Goal: Task Accomplishment & Management: Manage account settings

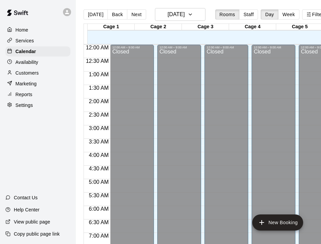
scroll to position [326, 0]
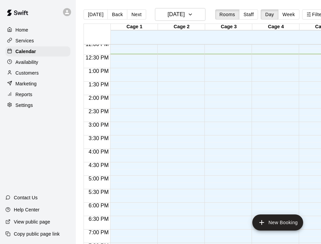
click at [27, 39] on p "Services" at bounding box center [24, 40] width 19 height 7
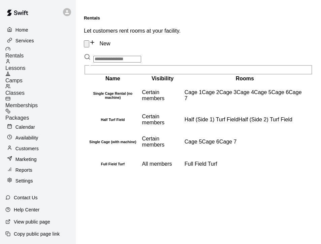
click at [37, 103] on span "Memberships" at bounding box center [21, 106] width 32 height 6
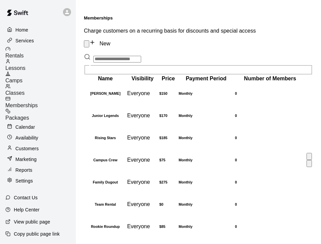
scroll to position [49, 0]
click at [233, 216] on td "Monthly" at bounding box center [206, 227] width 56 height 22
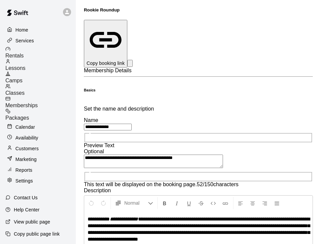
scroll to position [32, 0]
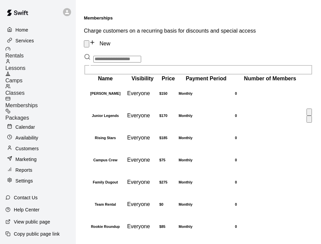
scroll to position [49, 0]
click at [133, 216] on td "Everyone" at bounding box center [143, 227] width 32 height 22
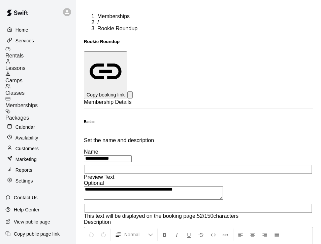
click at [48, 84] on div "Classes" at bounding box center [40, 90] width 70 height 12
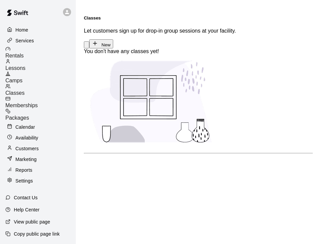
click at [38, 103] on span "Memberships" at bounding box center [21, 106] width 32 height 6
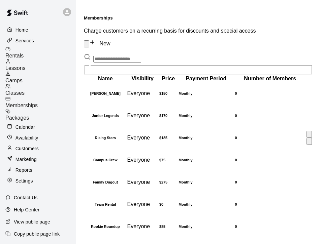
scroll to position [49, 0]
click at [110, 158] on h6 "Campus Crew" at bounding box center [105, 160] width 41 height 4
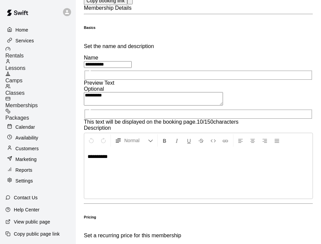
scroll to position [95, 0]
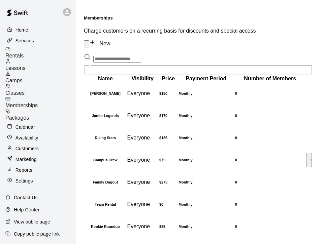
click at [117, 162] on h6 "Campus Crew" at bounding box center [105, 160] width 41 height 4
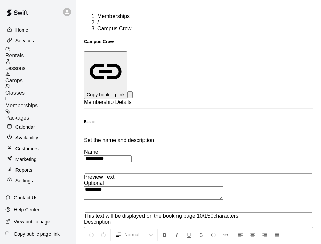
click at [38, 103] on span "Memberships" at bounding box center [21, 106] width 32 height 6
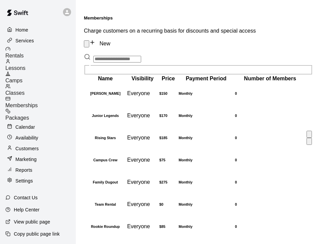
scroll to position [29, 0]
click at [160, 15] on div "Memberships Charge customers on a recurring basis for discounts and special acc…" at bounding box center [198, 126] width 229 height 222
click at [47, 109] on div "Packages" at bounding box center [40, 115] width 70 height 12
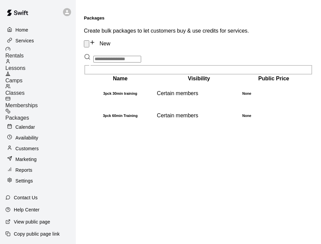
click at [37, 39] on div "Services" at bounding box center [37, 41] width 65 height 10
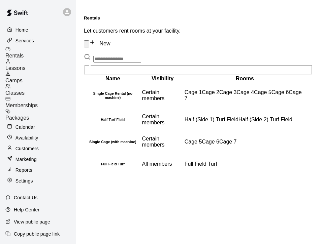
click at [28, 28] on p "Home" at bounding box center [21, 30] width 13 height 7
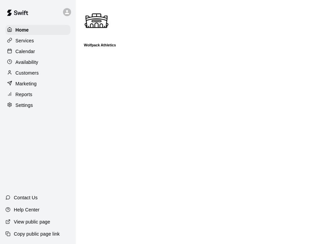
click at [31, 73] on p "Customers" at bounding box center [26, 73] width 23 height 7
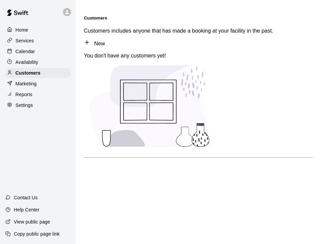
click at [28, 81] on p "Marketing" at bounding box center [25, 83] width 21 height 7
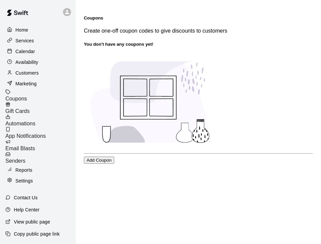
click at [35, 146] on span "Email Blasts" at bounding box center [20, 149] width 30 height 6
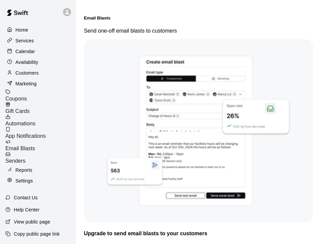
click at [46, 133] on span "App Notifications" at bounding box center [25, 136] width 40 height 6
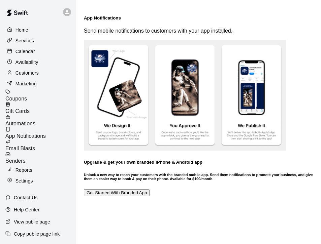
click at [35, 121] on span "Automations" at bounding box center [20, 124] width 30 height 6
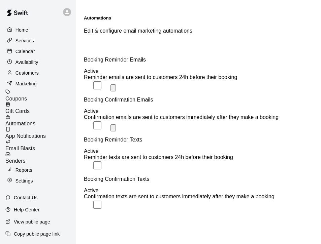
click at [44, 133] on span "App Notifications" at bounding box center [25, 136] width 40 height 6
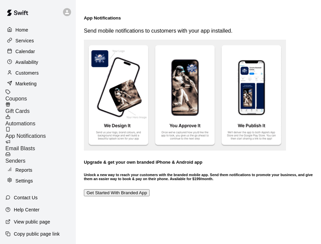
click at [27, 96] on span "Coupons" at bounding box center [16, 99] width 22 height 6
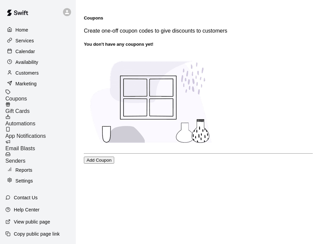
click at [36, 86] on p "Marketing" at bounding box center [25, 83] width 21 height 7
click at [35, 70] on p "Customers" at bounding box center [26, 73] width 23 height 7
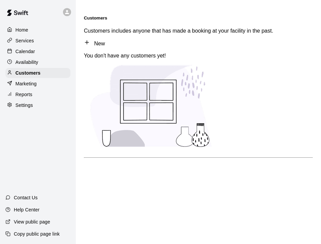
click at [38, 56] on div "Calendar" at bounding box center [37, 51] width 65 height 10
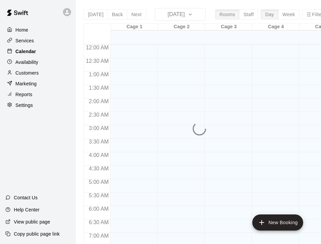
scroll to position [346, 0]
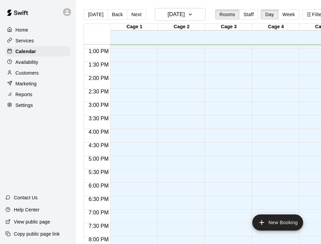
click at [37, 65] on p "Availability" at bounding box center [26, 62] width 23 height 7
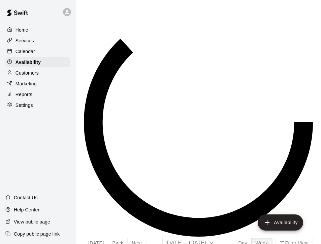
scroll to position [346, 0]
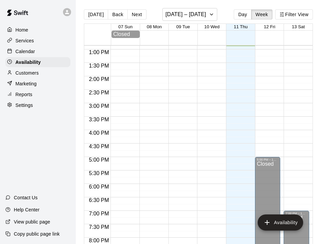
click at [38, 44] on div "Services" at bounding box center [37, 41] width 65 height 10
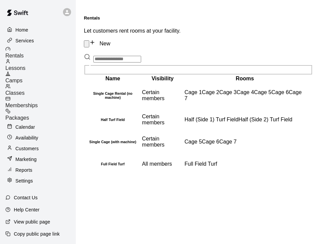
click at [29, 38] on p "Services" at bounding box center [24, 40] width 19 height 7
click at [33, 30] on div "Home" at bounding box center [37, 30] width 65 height 10
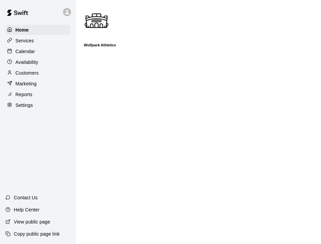
click at [25, 106] on p "Settings" at bounding box center [23, 105] width 17 height 7
select select "**"
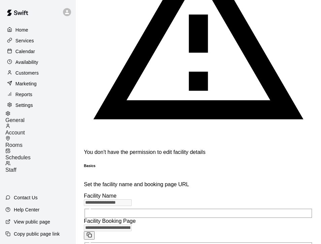
scroll to position [135, 0]
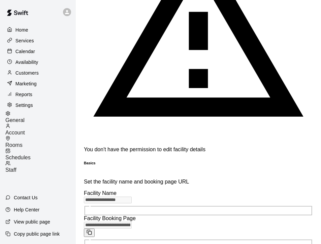
click at [25, 130] on span "Account" at bounding box center [15, 133] width 20 height 6
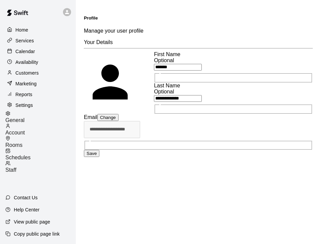
click at [23, 142] on span "Rooms" at bounding box center [13, 145] width 17 height 6
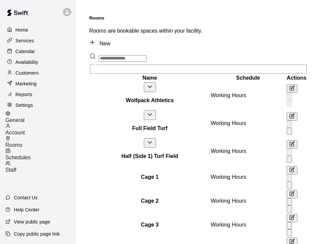
click at [31, 155] on span "Schedules" at bounding box center [17, 158] width 25 height 6
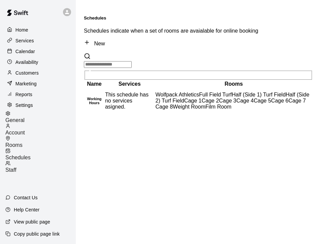
click at [32, 102] on p "Settings" at bounding box center [23, 105] width 17 height 7
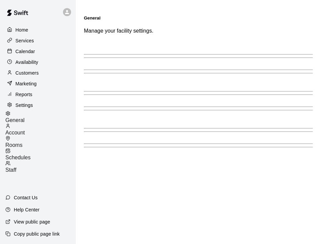
select select "**"
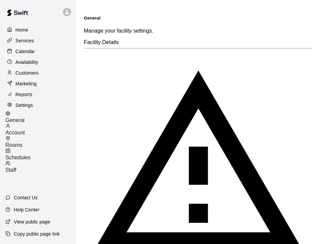
click at [32, 102] on p "Settings" at bounding box center [23, 105] width 17 height 7
click at [39, 161] on div "Staff" at bounding box center [40, 167] width 70 height 12
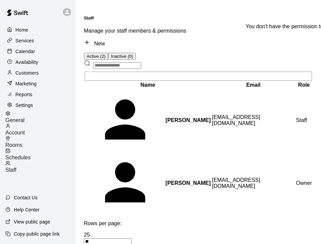
click at [105, 41] on span "New" at bounding box center [94, 44] width 21 height 6
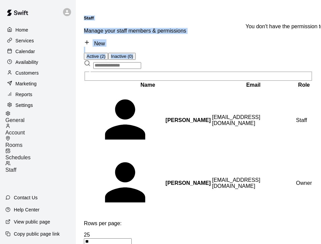
click at [105, 41] on span "New" at bounding box center [94, 44] width 21 height 6
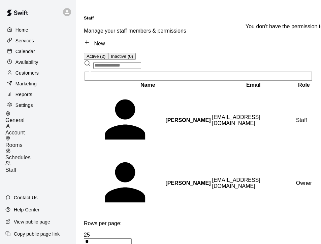
click at [105, 41] on span "New" at bounding box center [94, 44] width 21 height 6
